Goal: Transaction & Acquisition: Download file/media

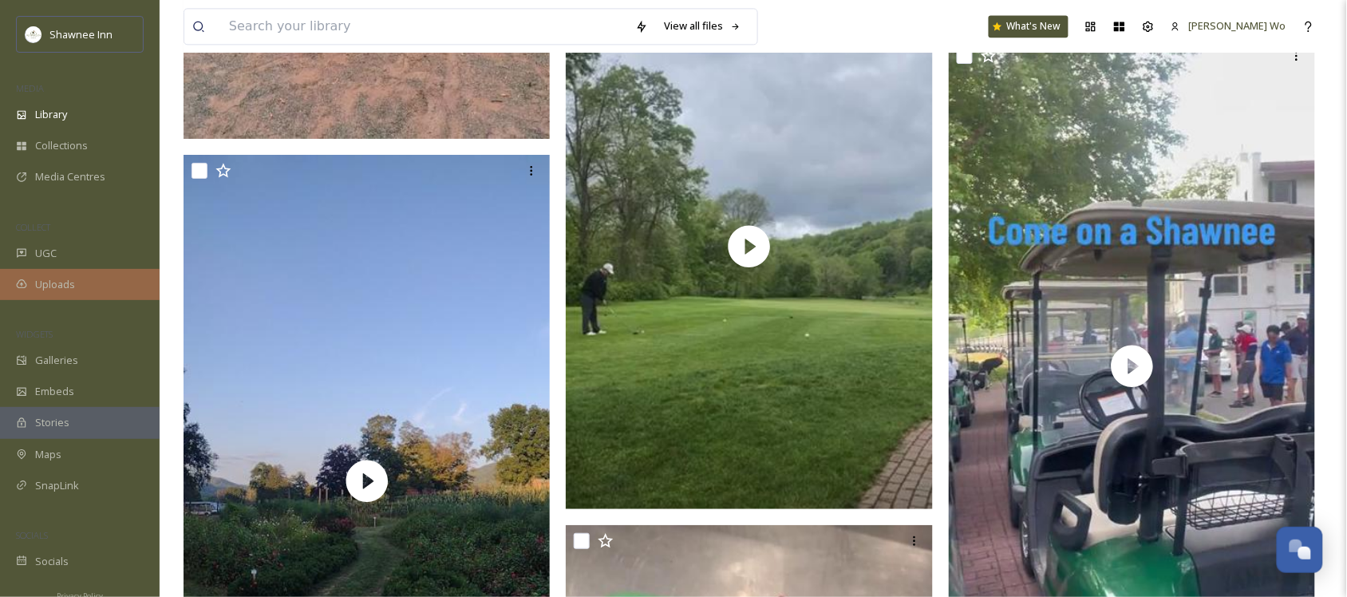
scroll to position [1585, 0]
click at [62, 291] on span "Uploads" at bounding box center [55, 284] width 40 height 15
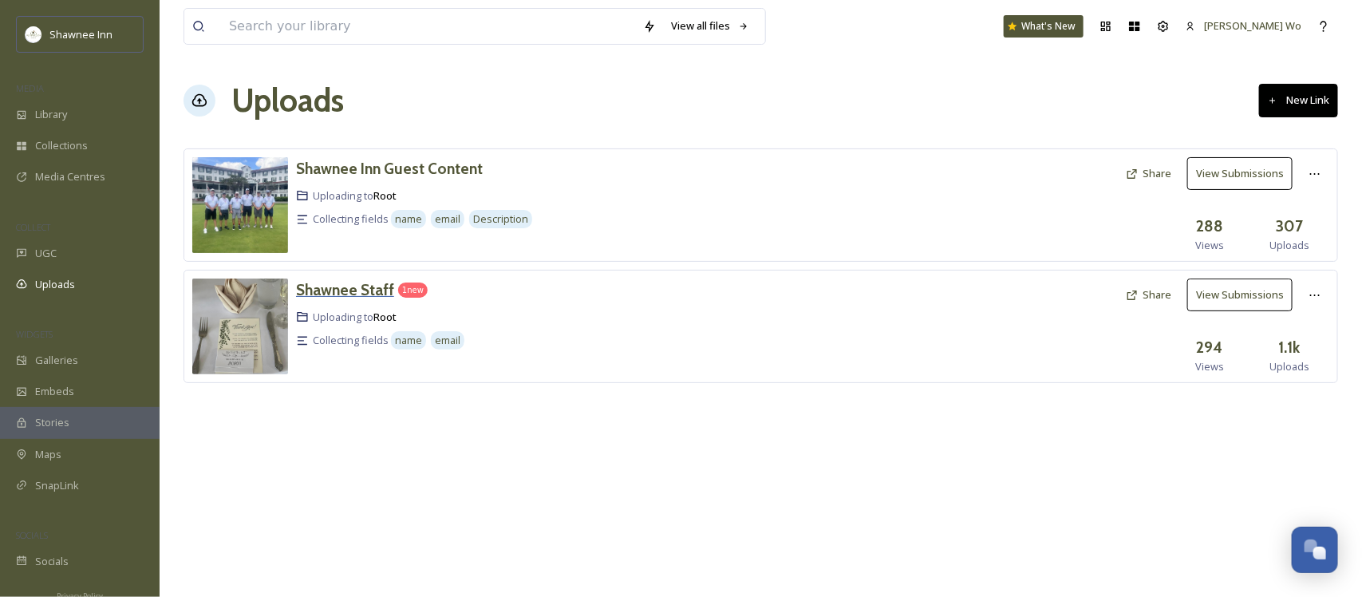
click at [347, 298] on h3 "Shawnee Staff" at bounding box center [345, 289] width 98 height 19
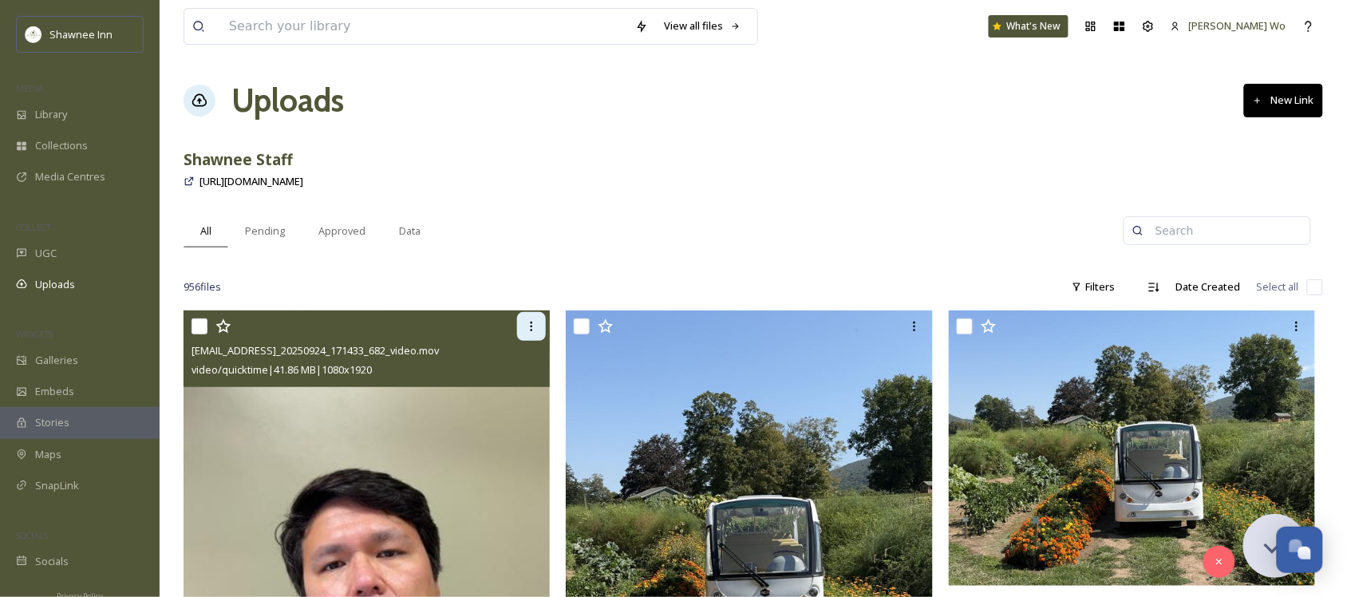
click at [527, 325] on icon at bounding box center [531, 326] width 13 height 13
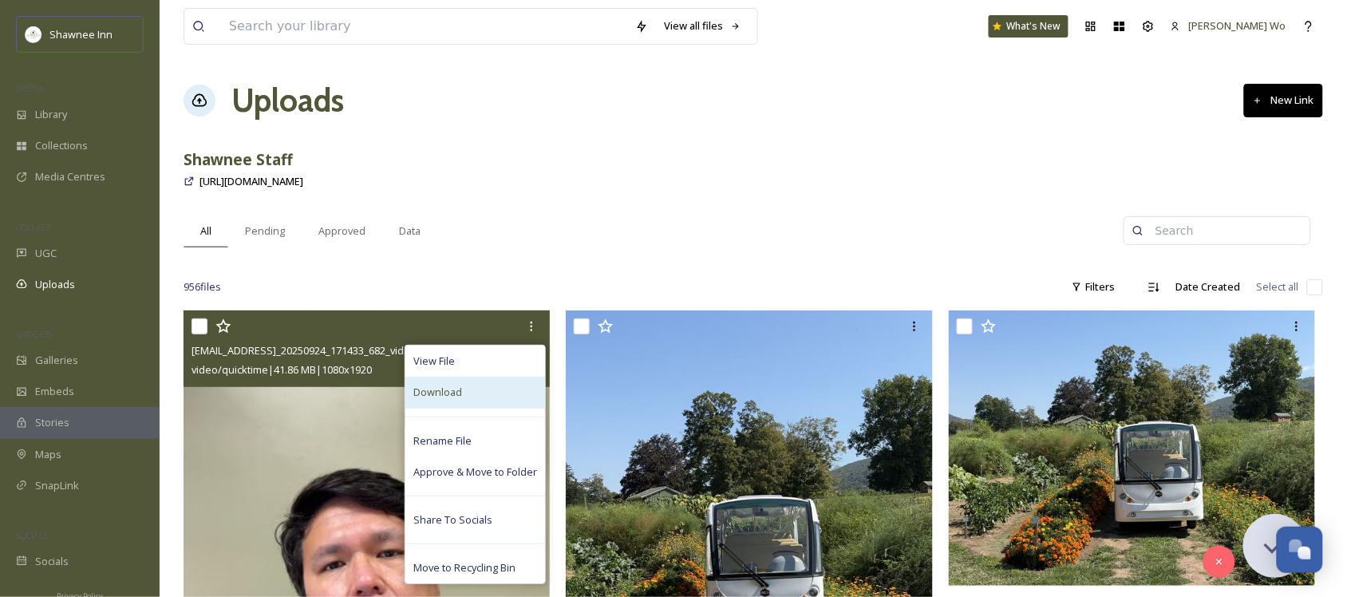
click at [495, 400] on div "Download" at bounding box center [475, 392] width 140 height 31
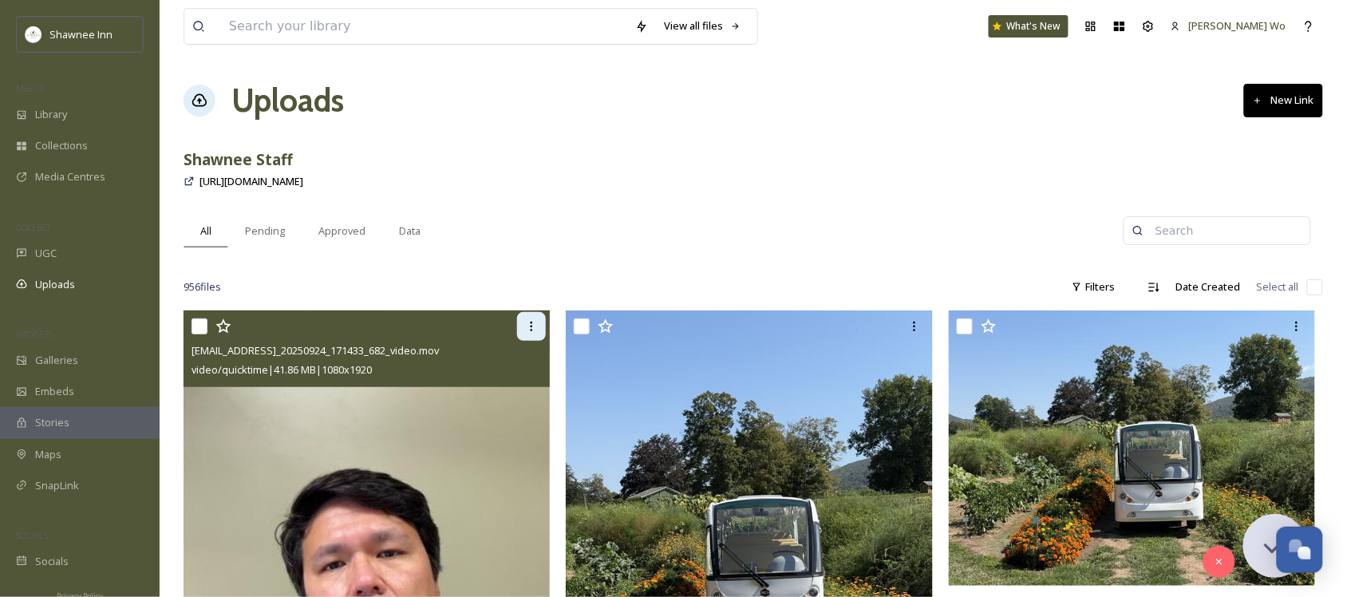
click at [525, 323] on div at bounding box center [531, 326] width 29 height 29
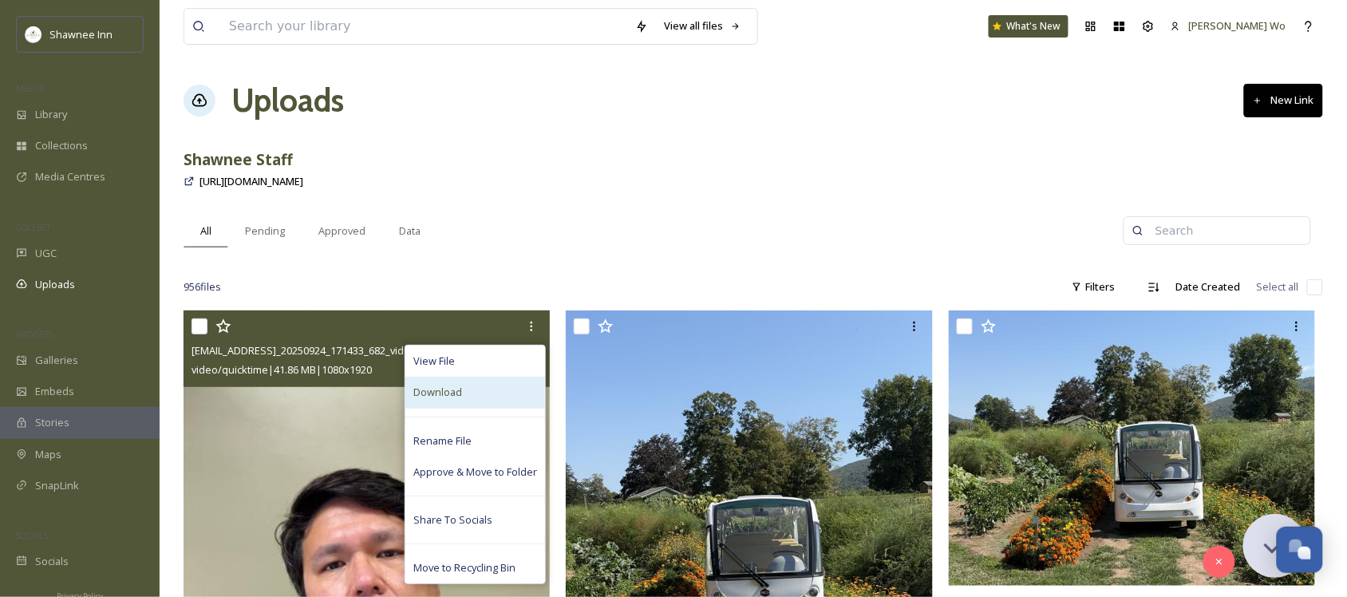
click at [487, 400] on div "Download" at bounding box center [475, 392] width 140 height 31
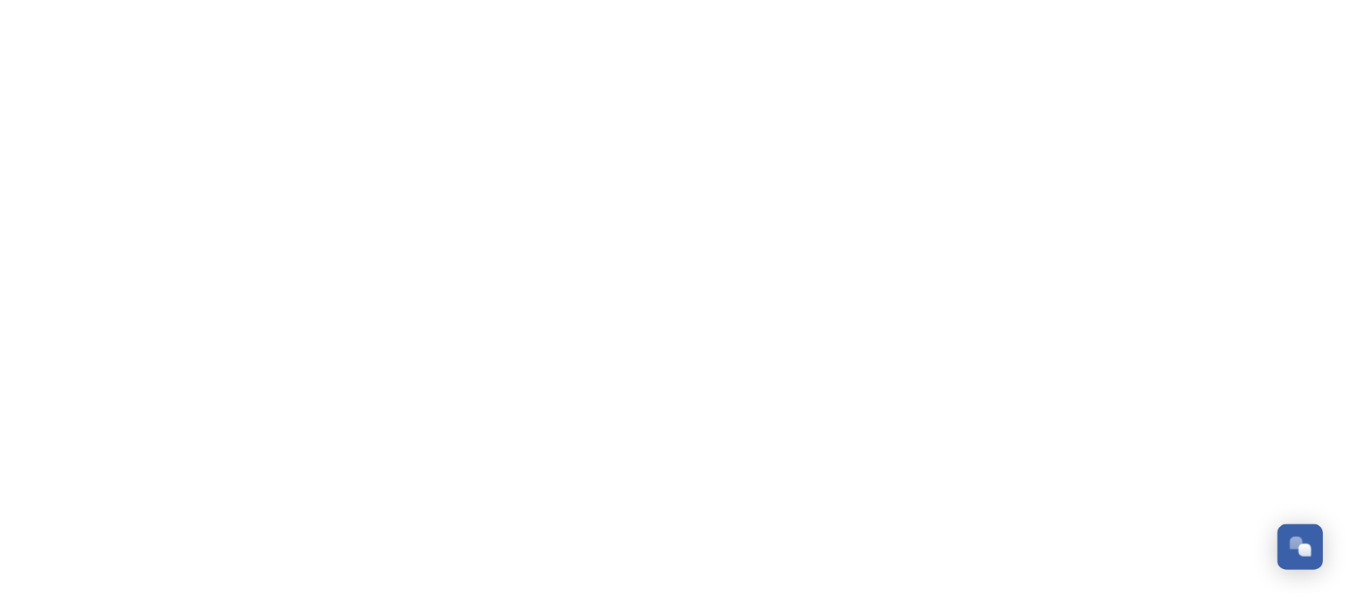
scroll to position [1585, 0]
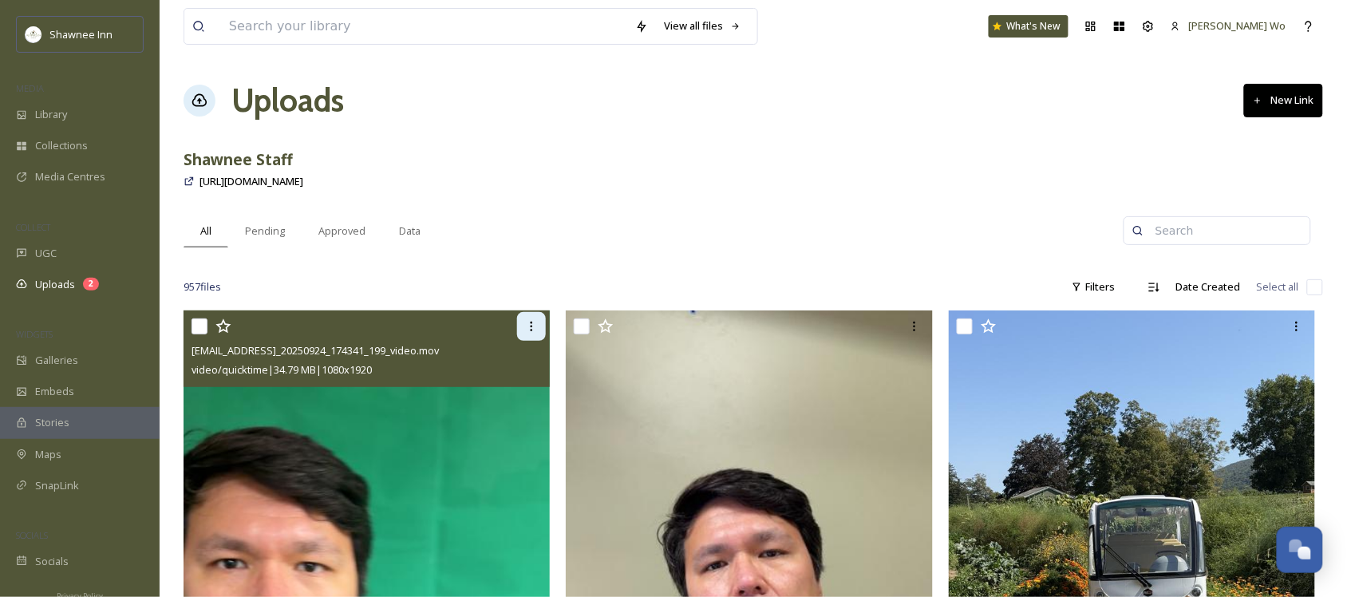
click at [533, 329] on icon at bounding box center [531, 326] width 13 height 13
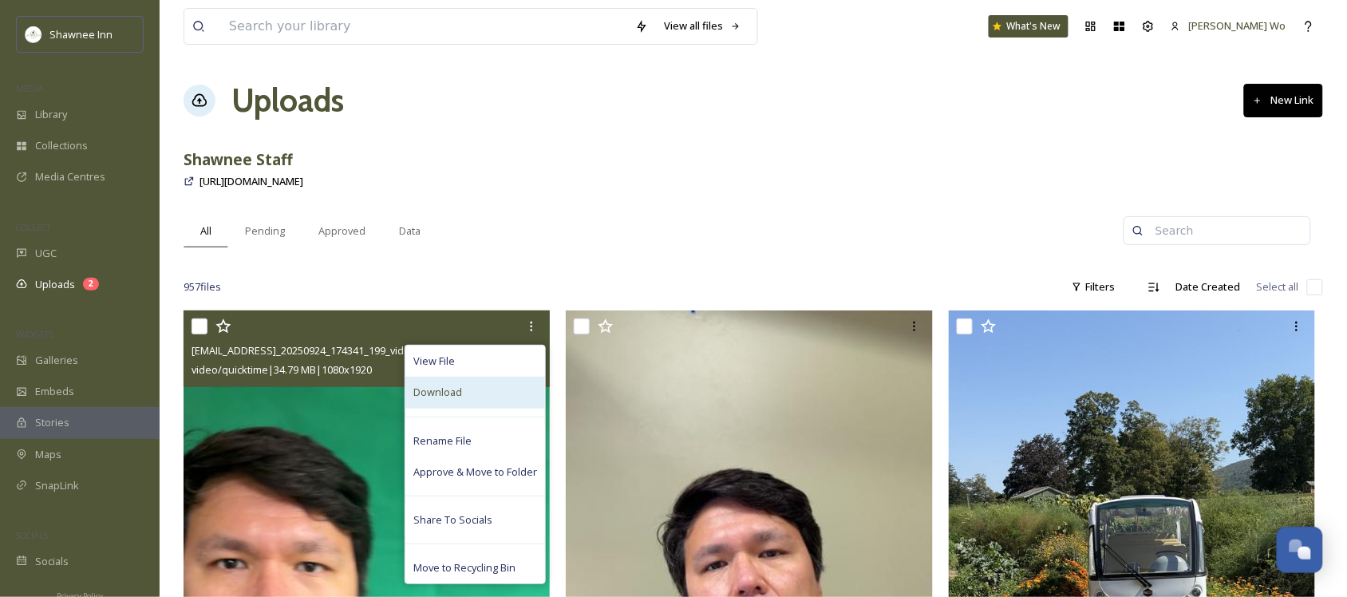
click at [485, 385] on div "Download" at bounding box center [475, 392] width 140 height 31
